Goal: Task Accomplishment & Management: Use online tool/utility

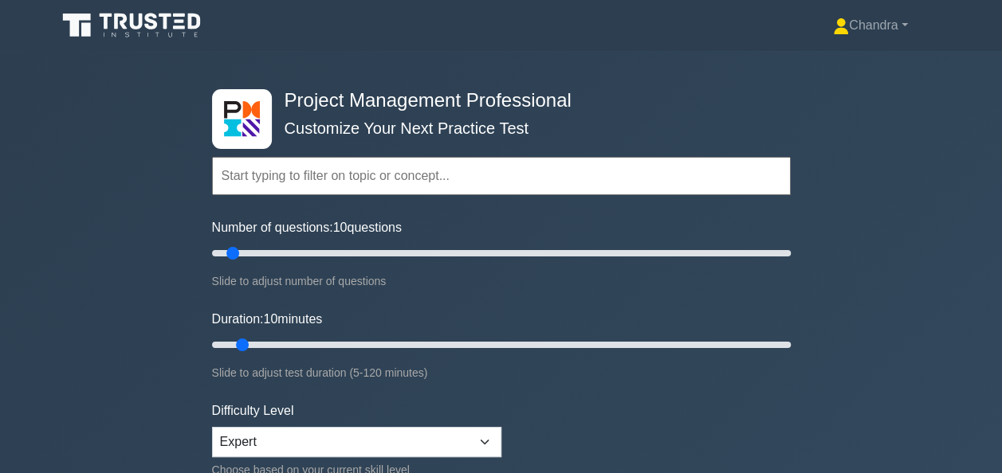
click at [143, 18] on icon at bounding box center [133, 25] width 153 height 30
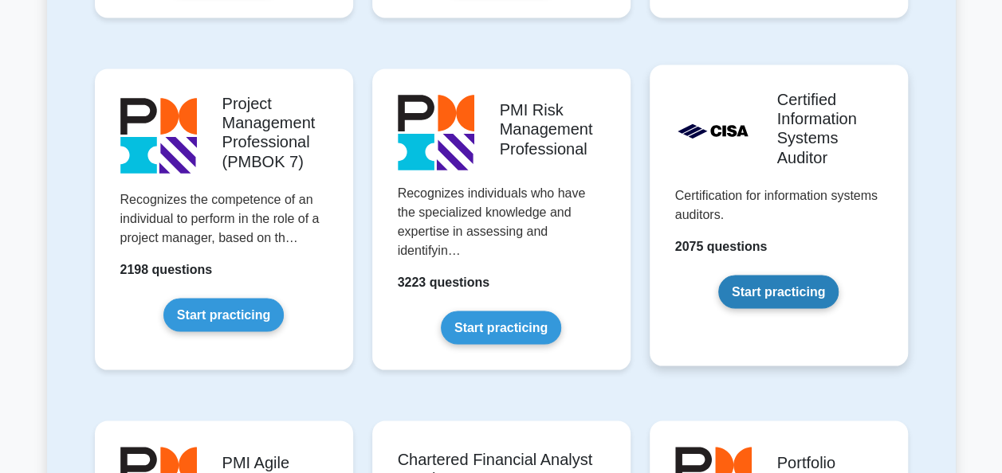
scroll to position [1355, 0]
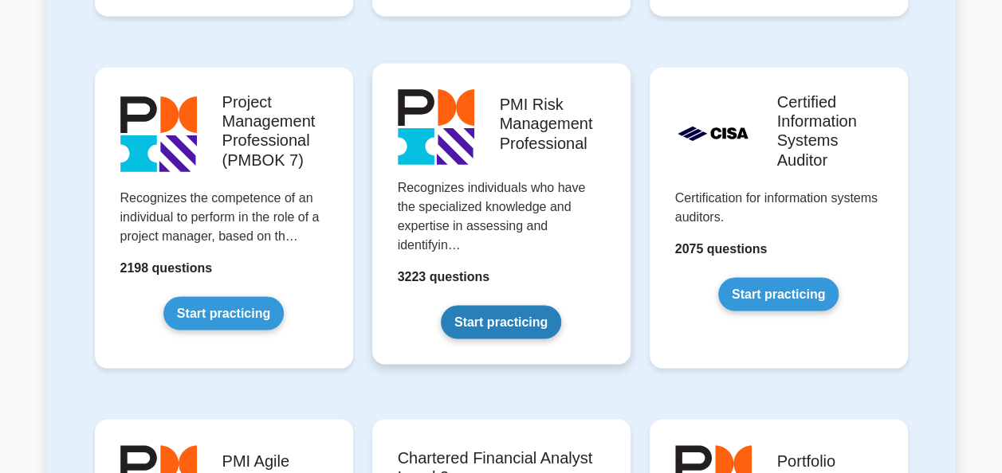
click at [524, 309] on link "Start practicing" at bounding box center [501, 321] width 120 height 33
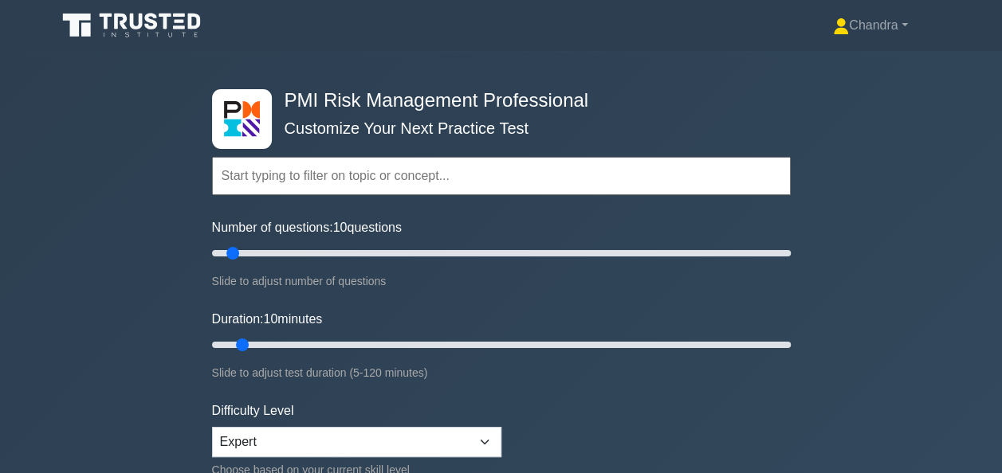
scroll to position [319, 0]
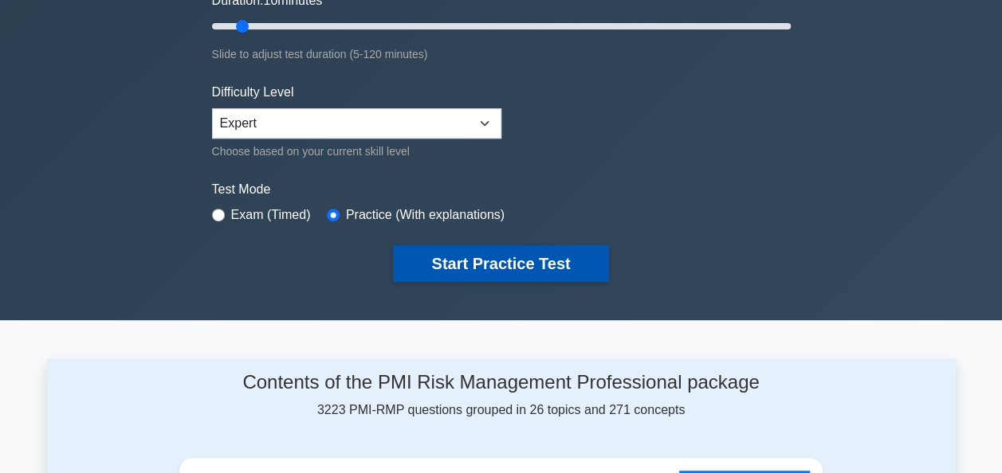
click at [512, 266] on button "Start Practice Test" at bounding box center [500, 263] width 215 height 37
